Goal: Find specific page/section: Find specific page/section

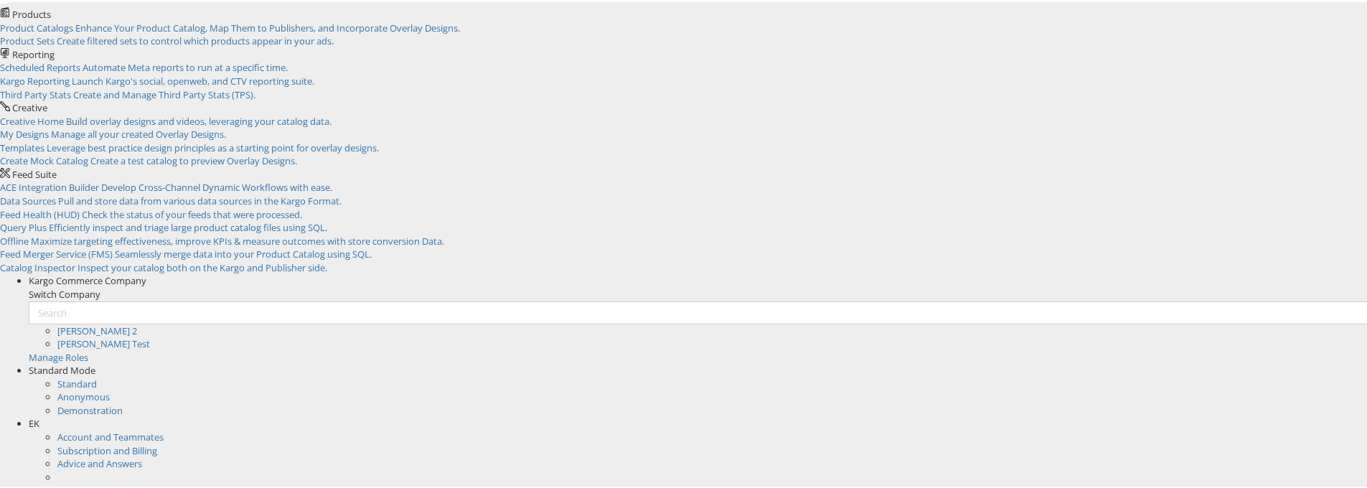
scroll to position [55, 0]
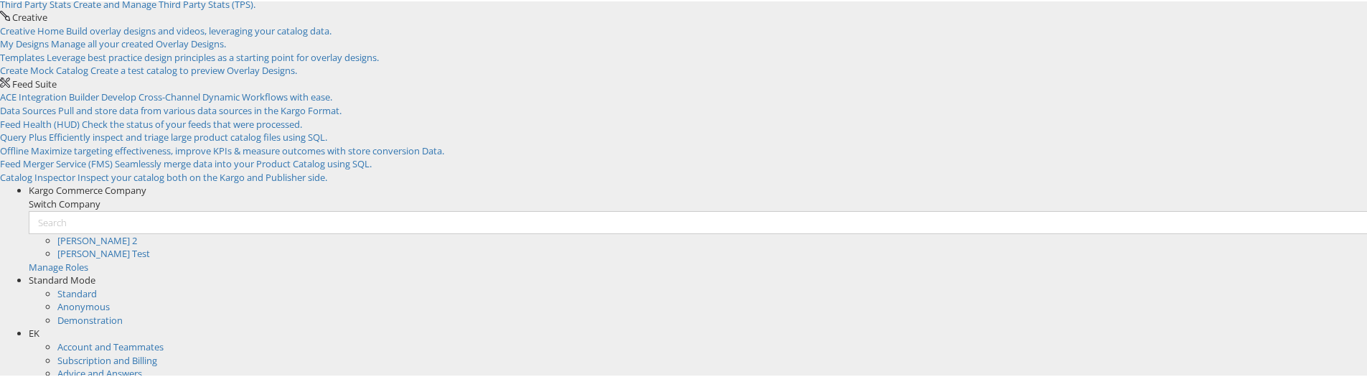
scroll to position [151, 0]
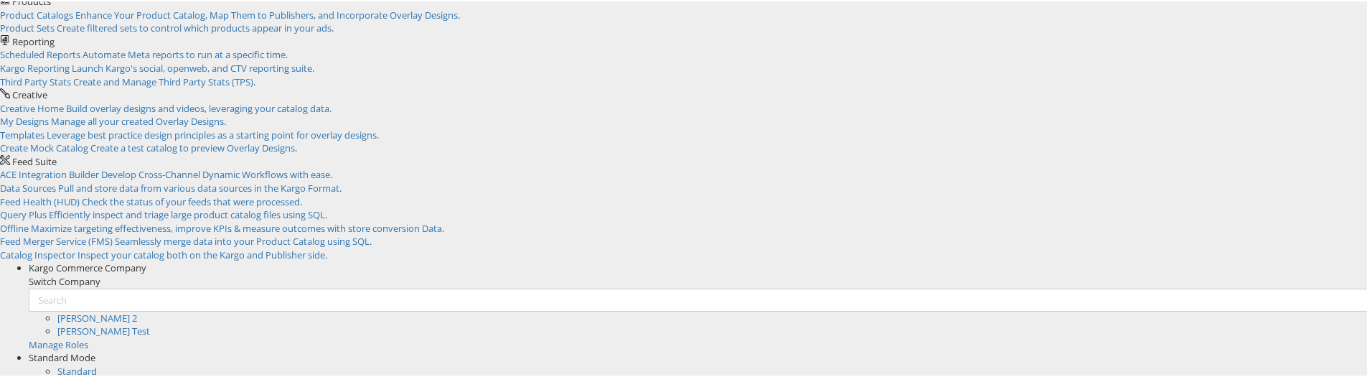
scroll to position [72, 0]
